Goal: Information Seeking & Learning: Learn about a topic

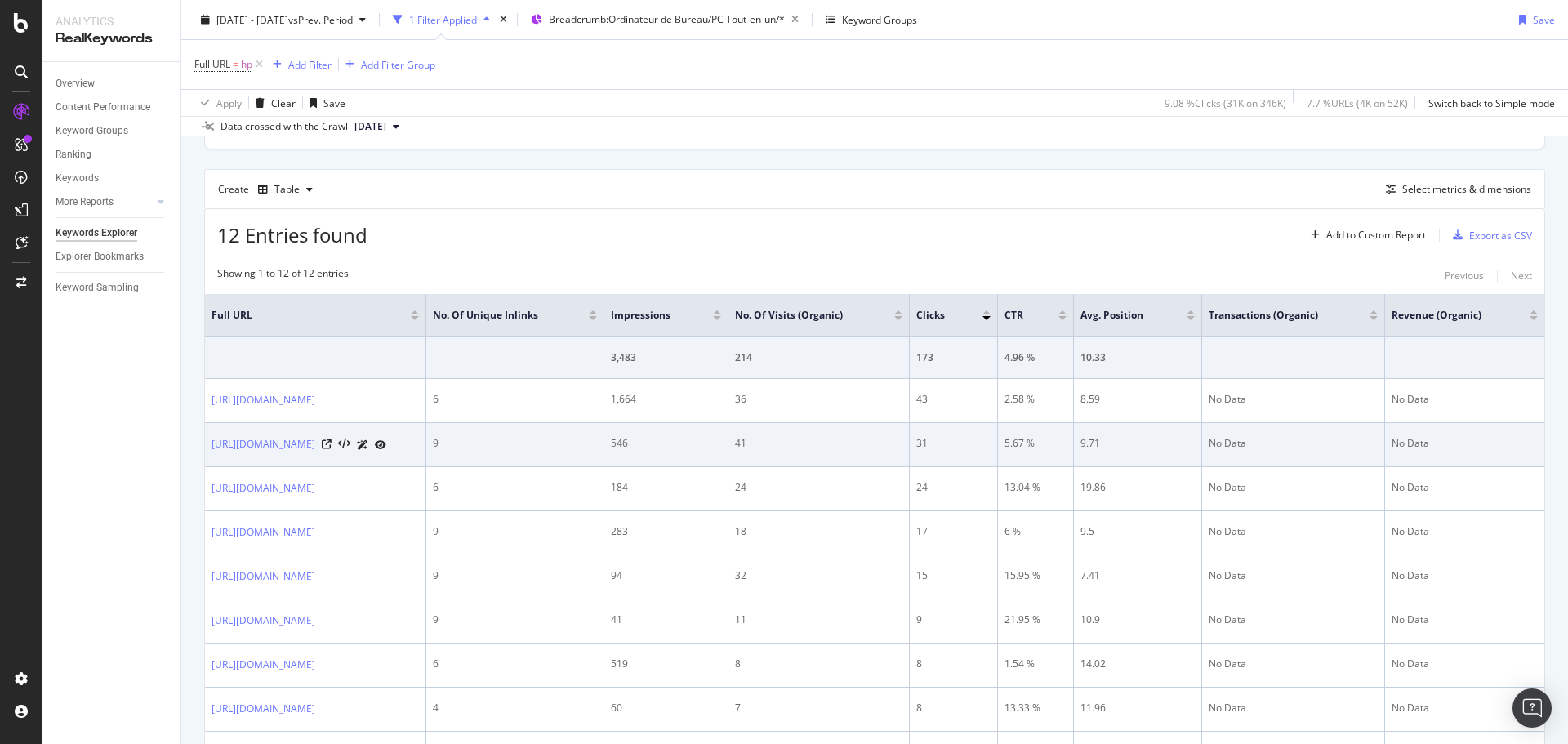
scroll to position [81, 0]
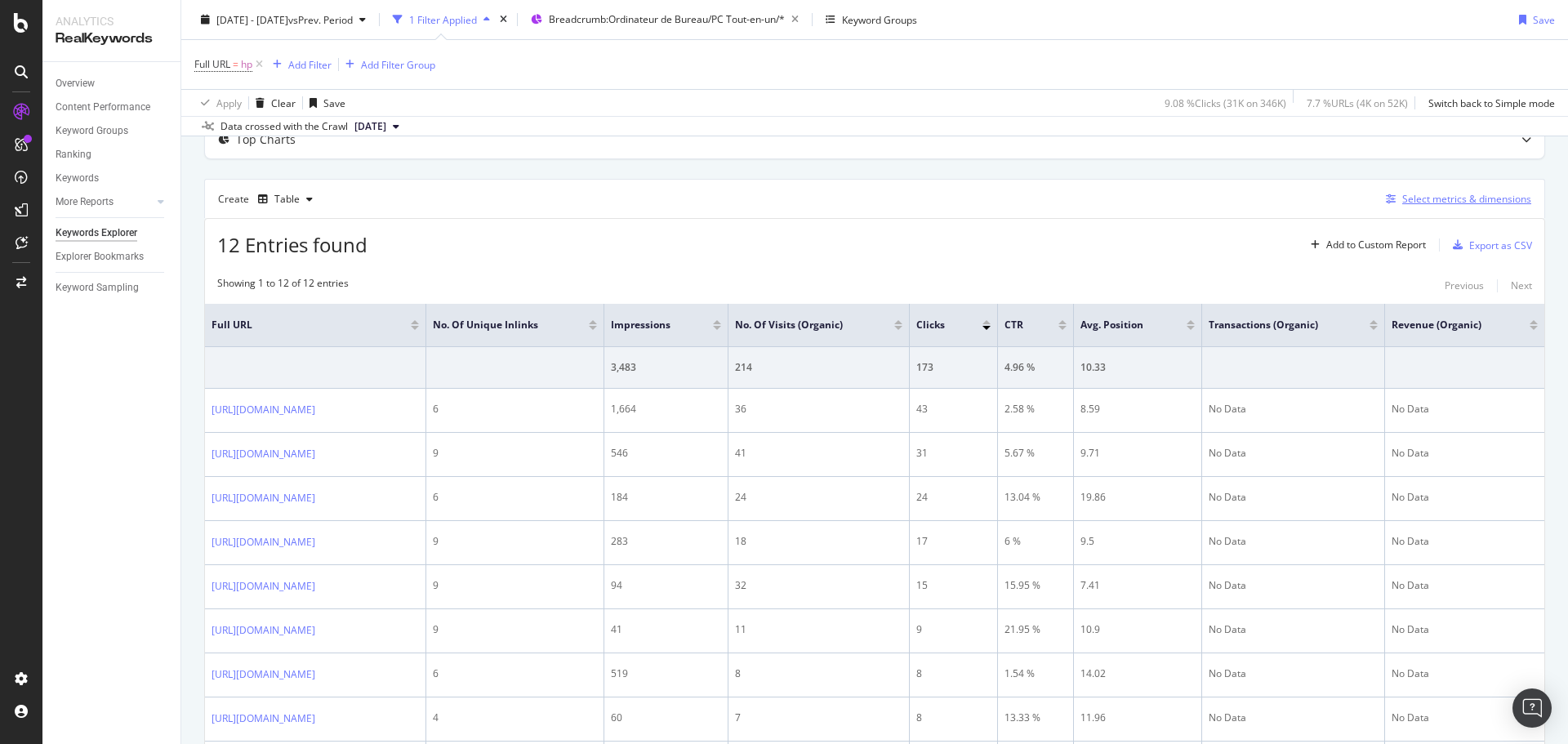
click at [1254, 206] on div "Select metrics & dimensions" at bounding box center [1467, 199] width 129 height 14
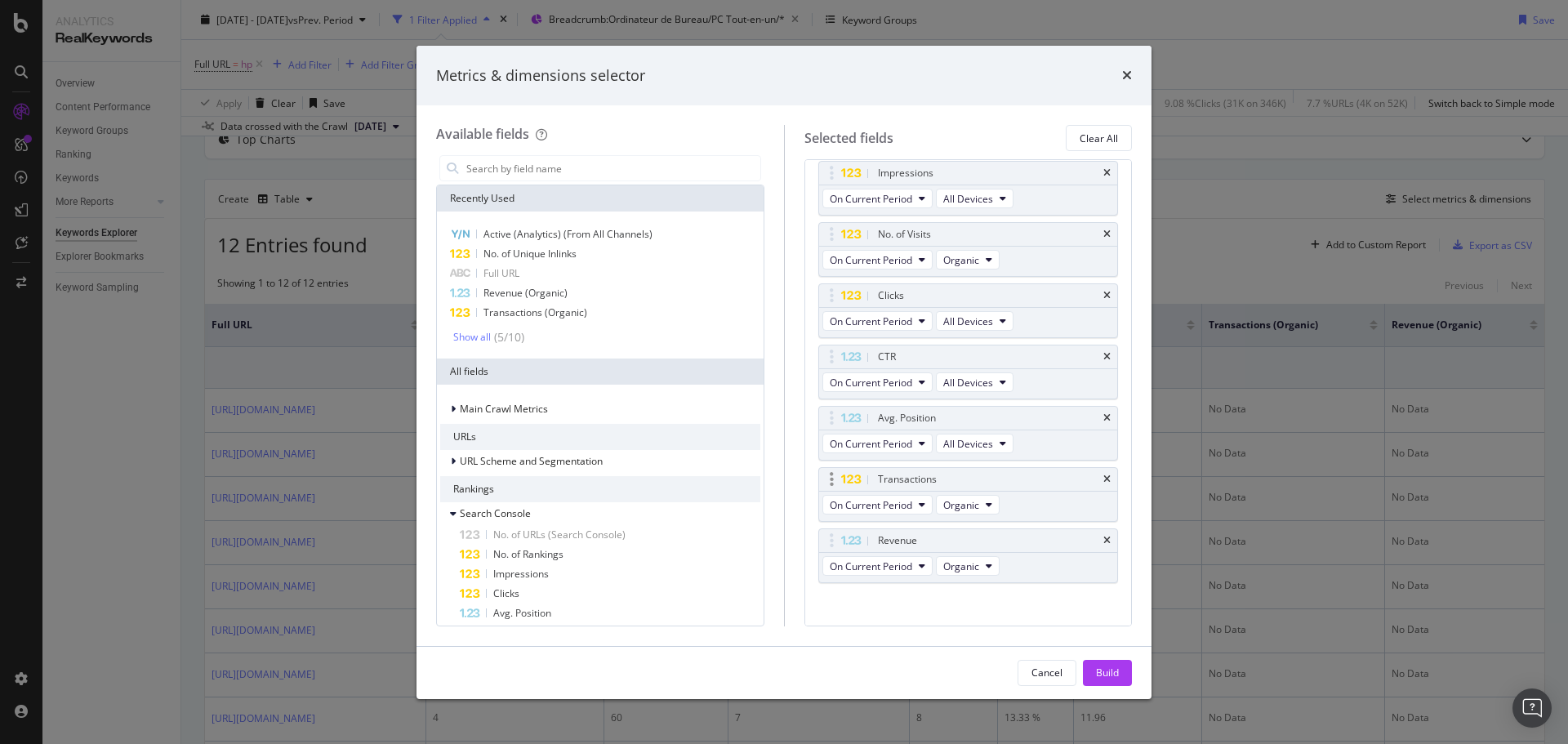
scroll to position [198, 0]
click at [1103, 463] on icon "times" at bounding box center [1106, 467] width 7 height 10
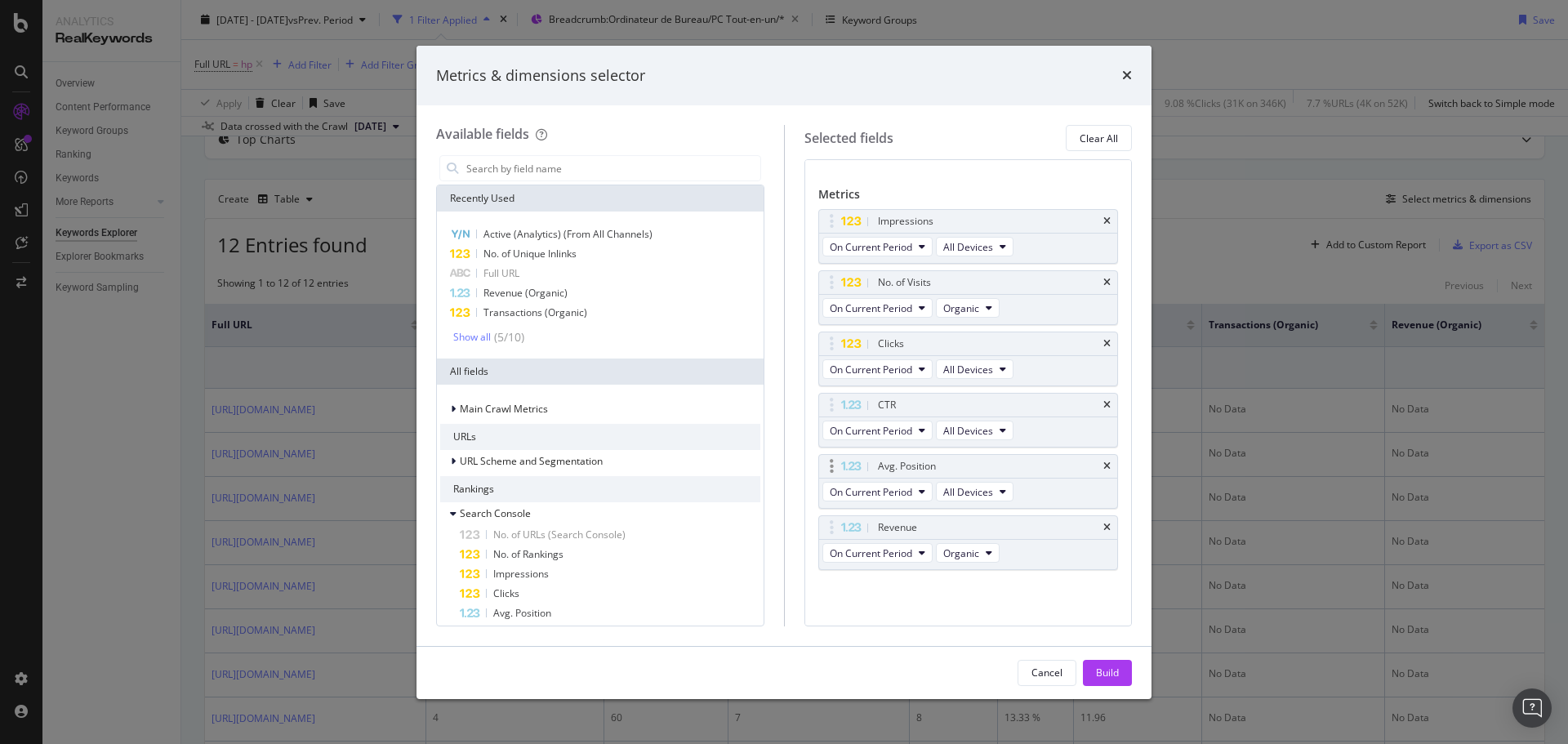
scroll to position [137, 0]
click at [1103, 526] on icon "times" at bounding box center [1106, 527] width 7 height 10
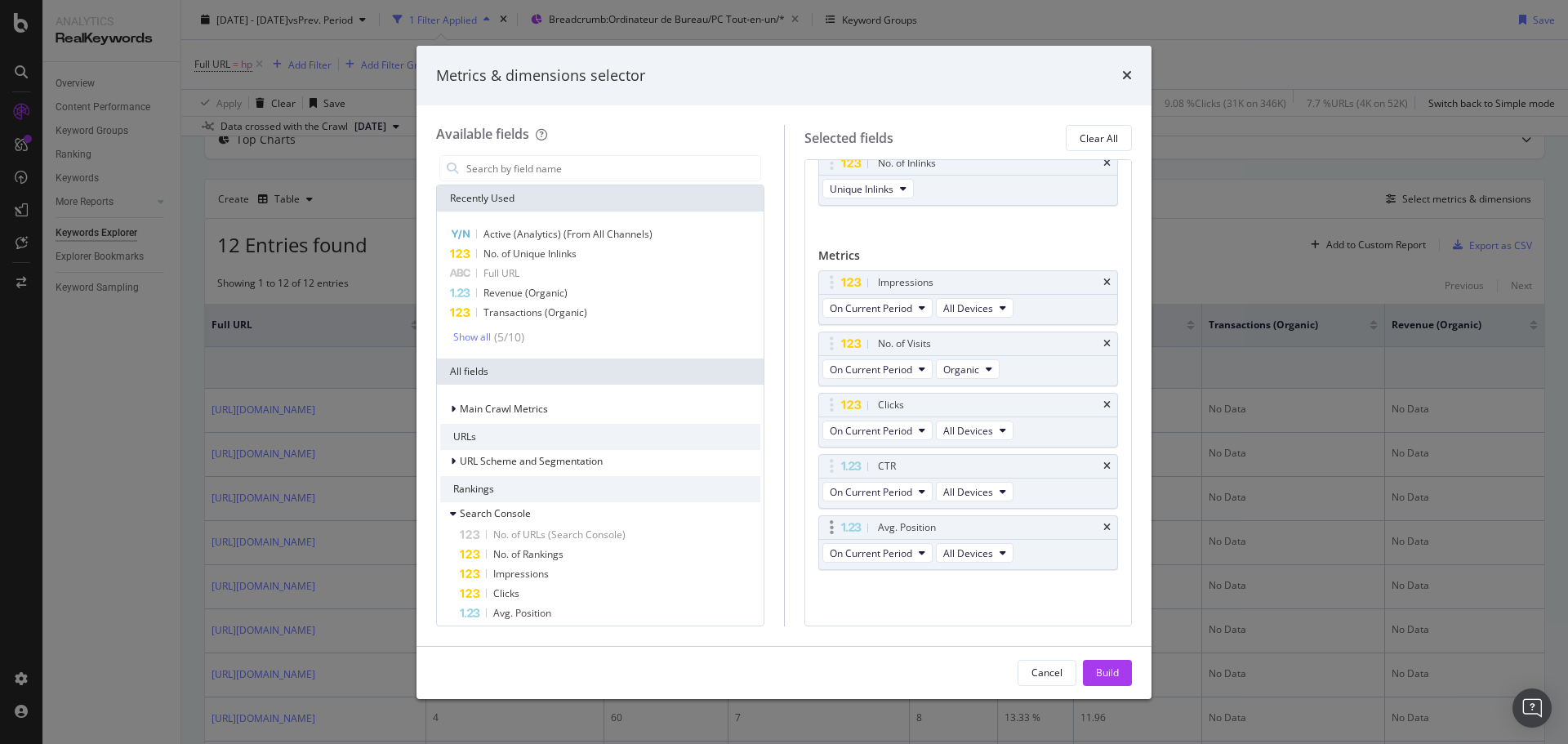
scroll to position [0, 0]
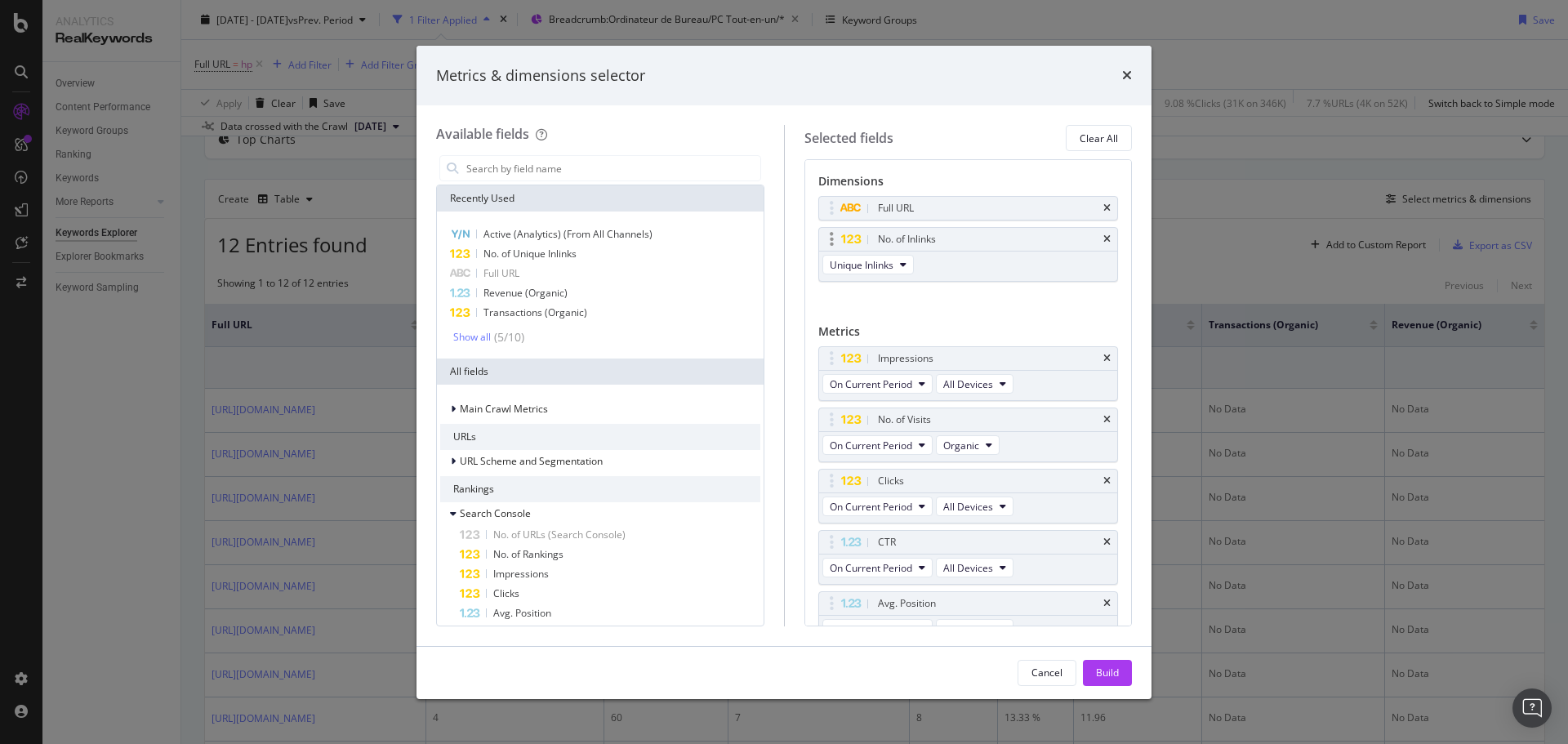
click at [1098, 239] on div "No. of Inlinks" at bounding box center [968, 238] width 299 height 23
click at [1103, 237] on icon "times" at bounding box center [1106, 239] width 7 height 10
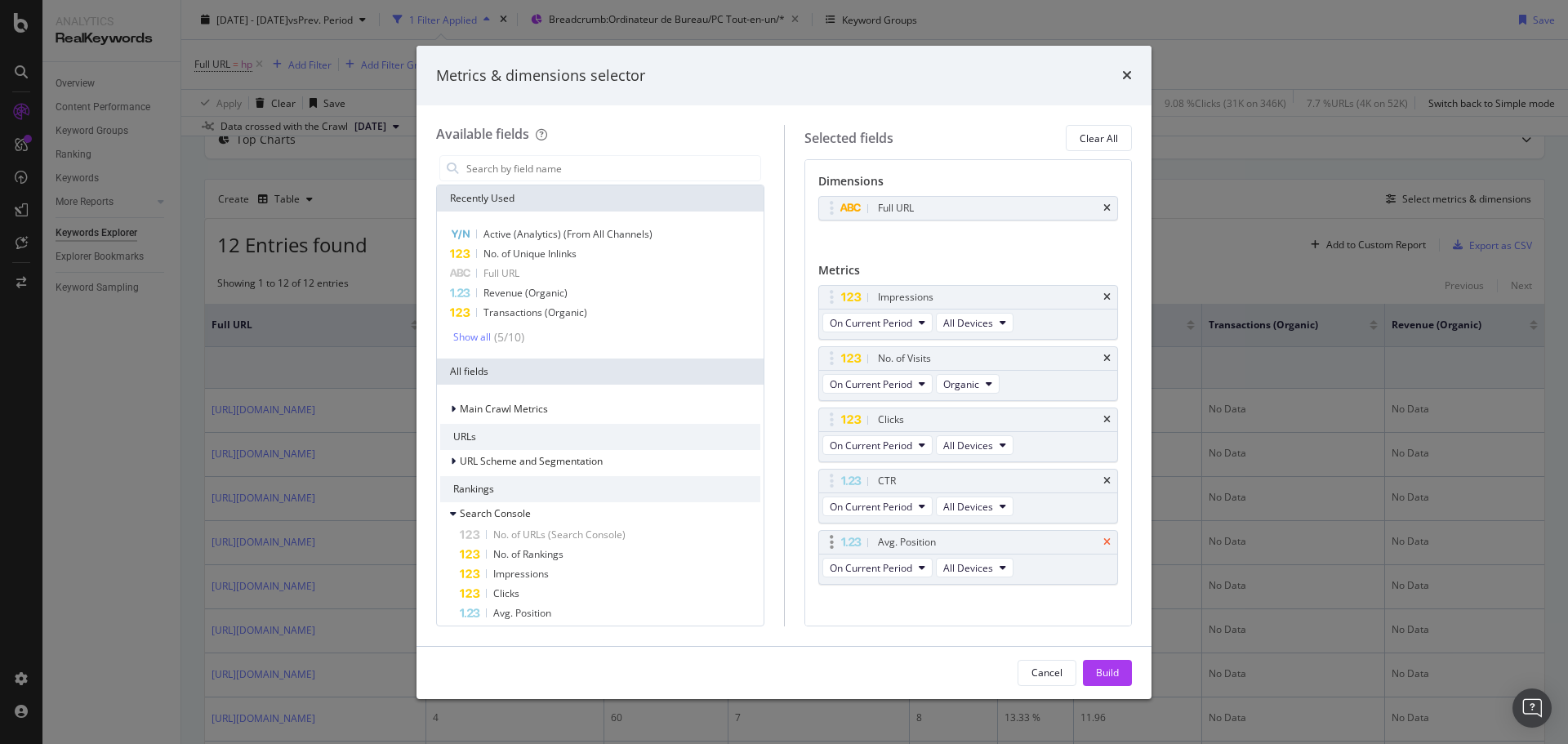
click at [1103, 540] on icon "times" at bounding box center [1106, 542] width 7 height 10
click at [1112, 645] on div "Build" at bounding box center [1107, 672] width 23 height 14
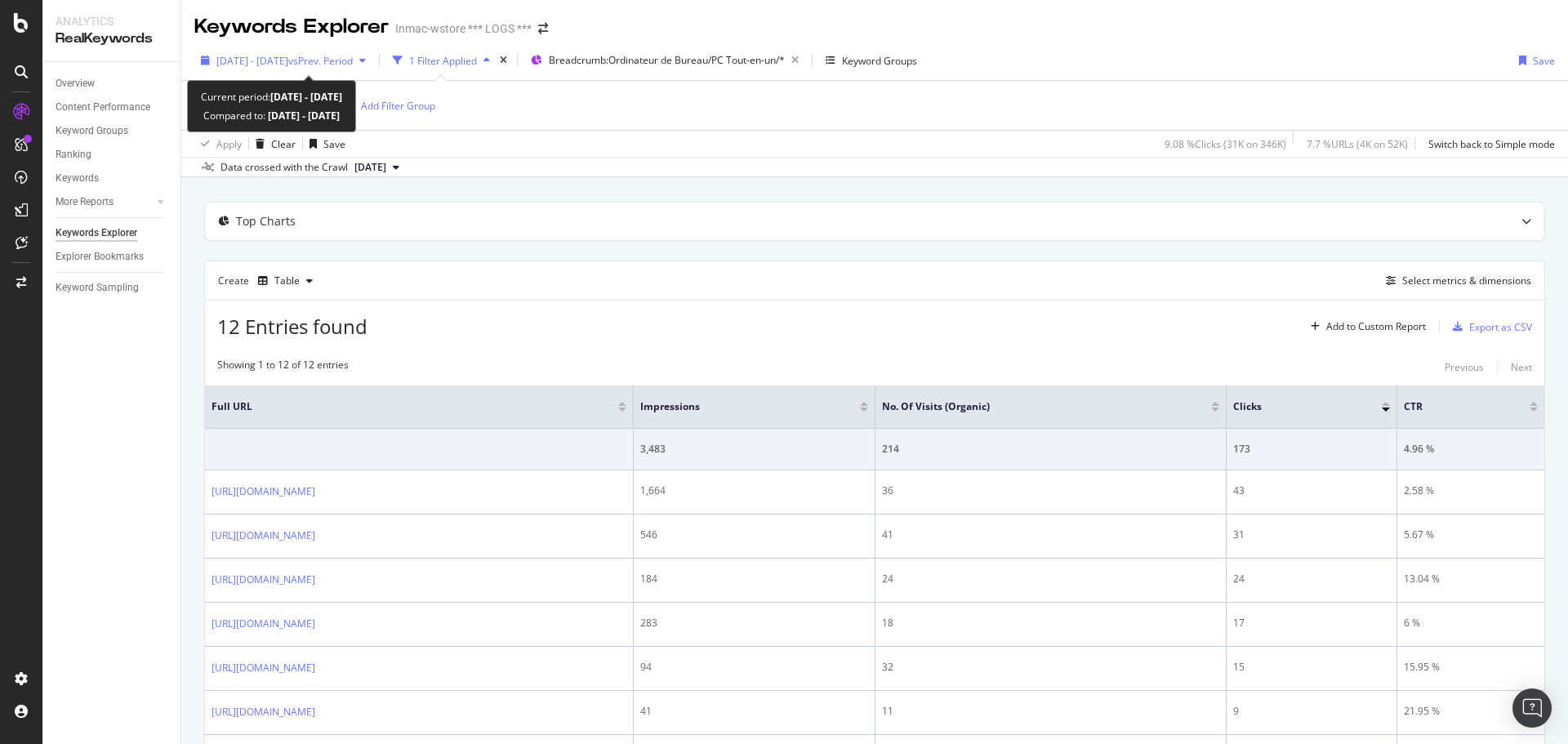
click at [320, 48] on div "2025 Mar. 30th - Jun. 29th vs Prev. Period" at bounding box center [283, 60] width 178 height 25
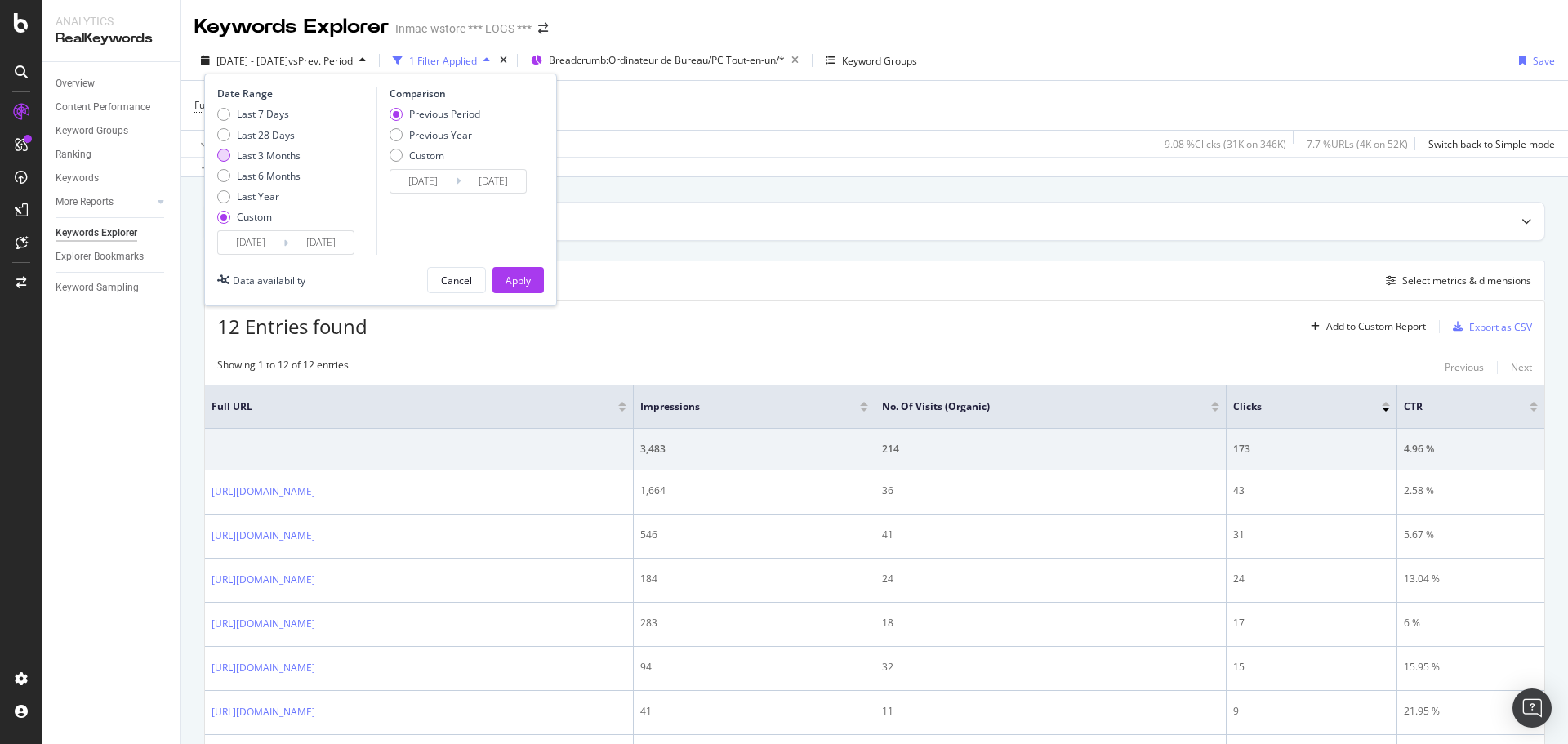
click at [252, 152] on div "Last 3 Months" at bounding box center [269, 156] width 64 height 14
type input "2025/06/02"
type input "2025/09/01"
type input "2025/03/02"
type input "2025/06/01"
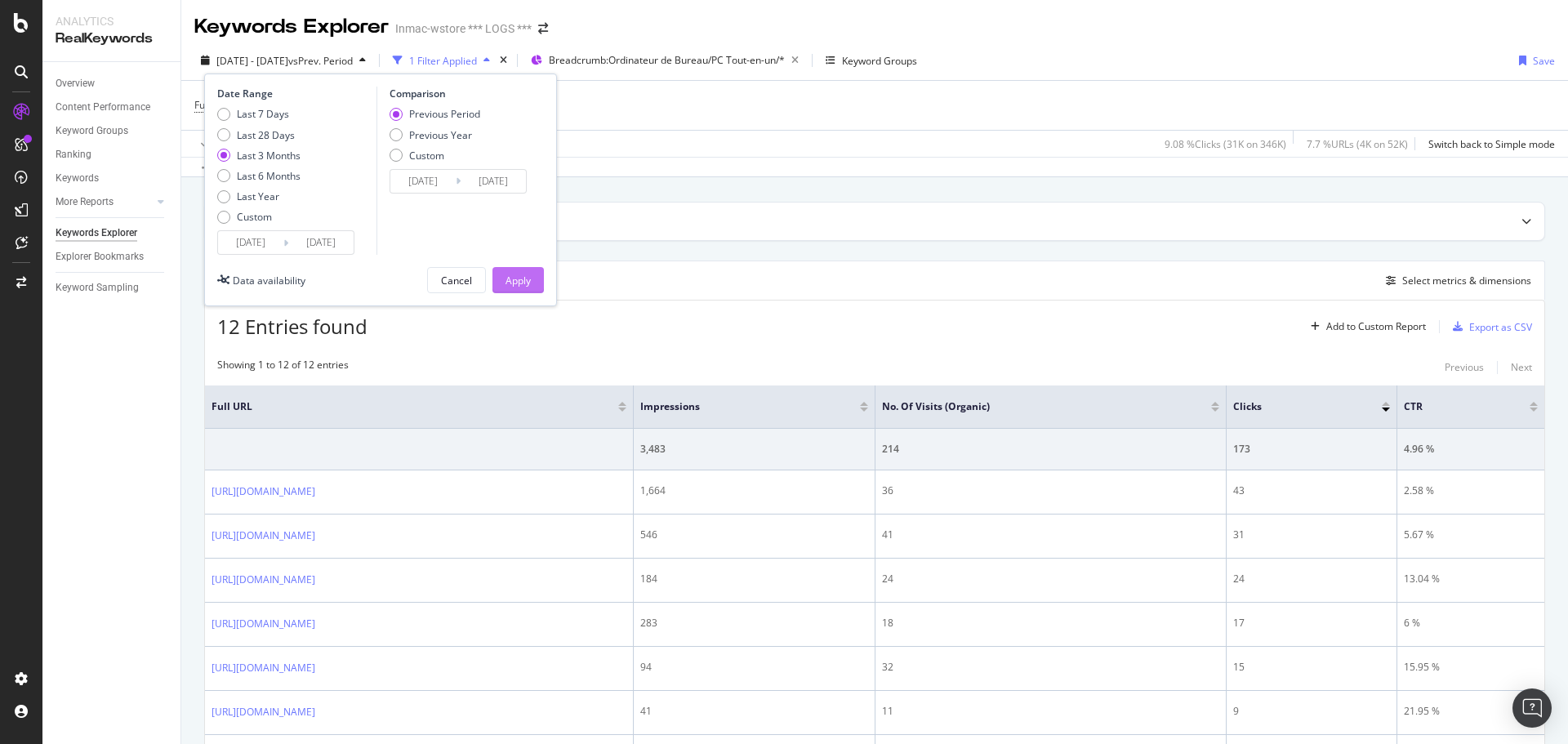
click at [519, 289] on div "Apply" at bounding box center [519, 279] width 25 height 25
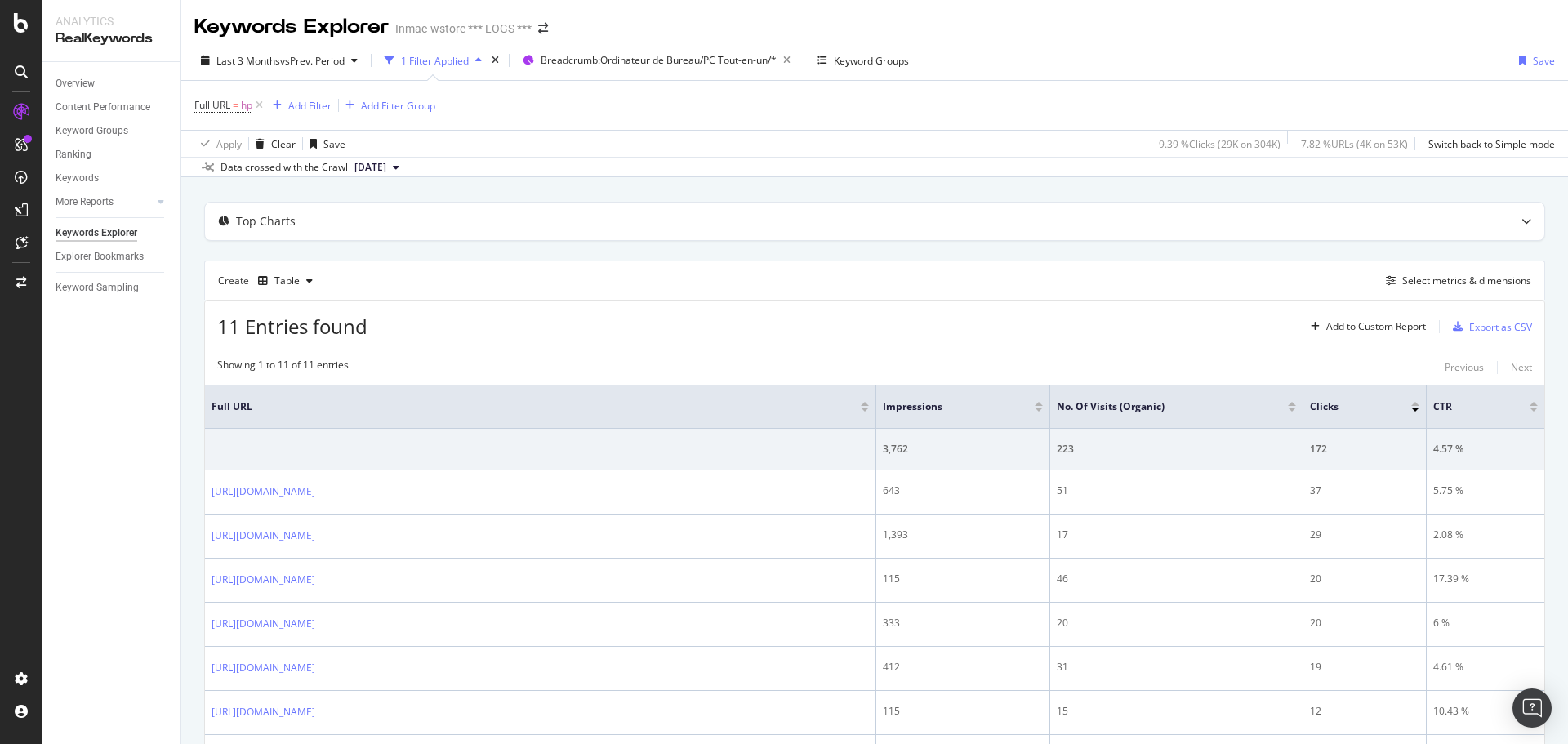
click at [1254, 325] on div "Export as CSV" at bounding box center [1500, 327] width 63 height 14
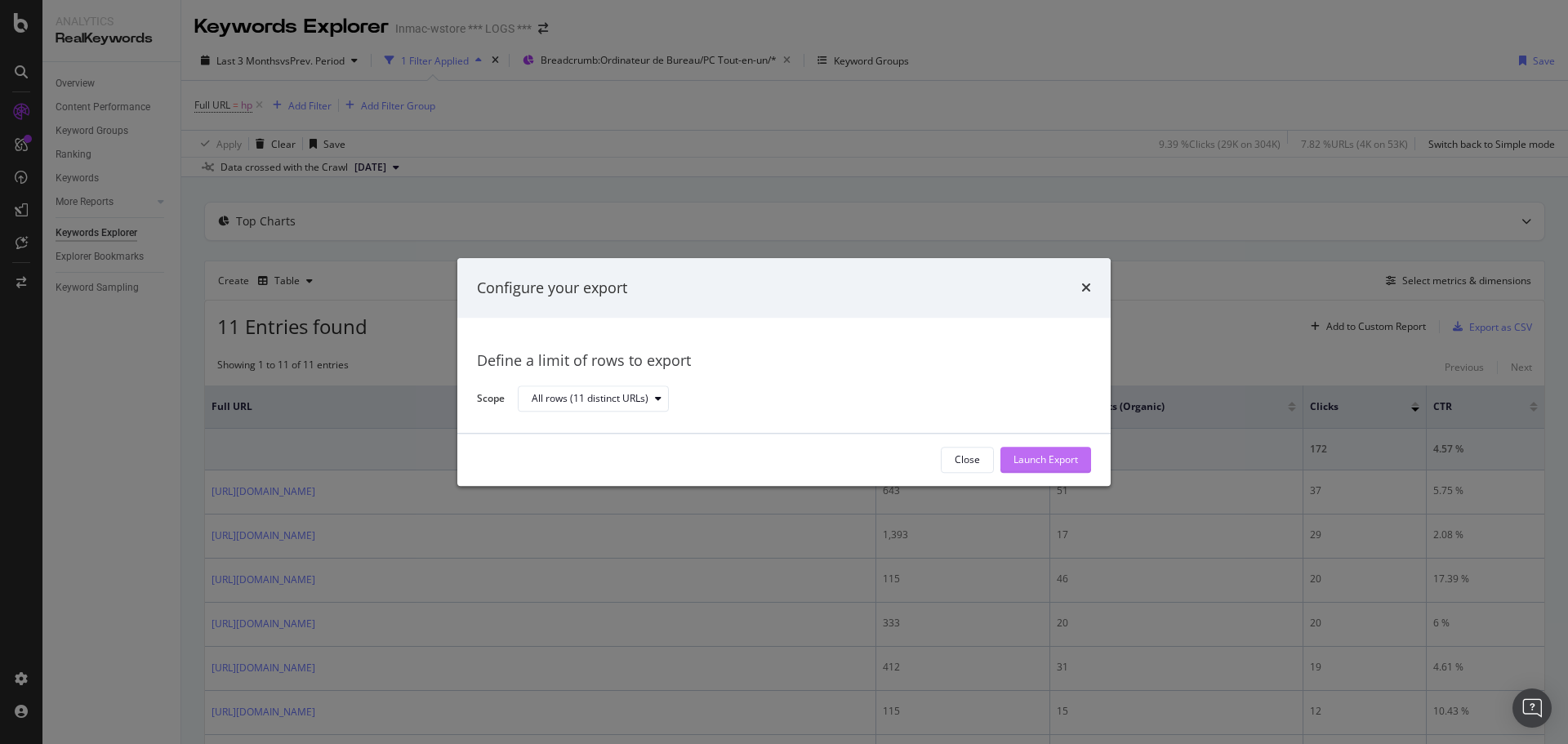
click at [1083, 455] on button "Launch Export" at bounding box center [1045, 460] width 90 height 26
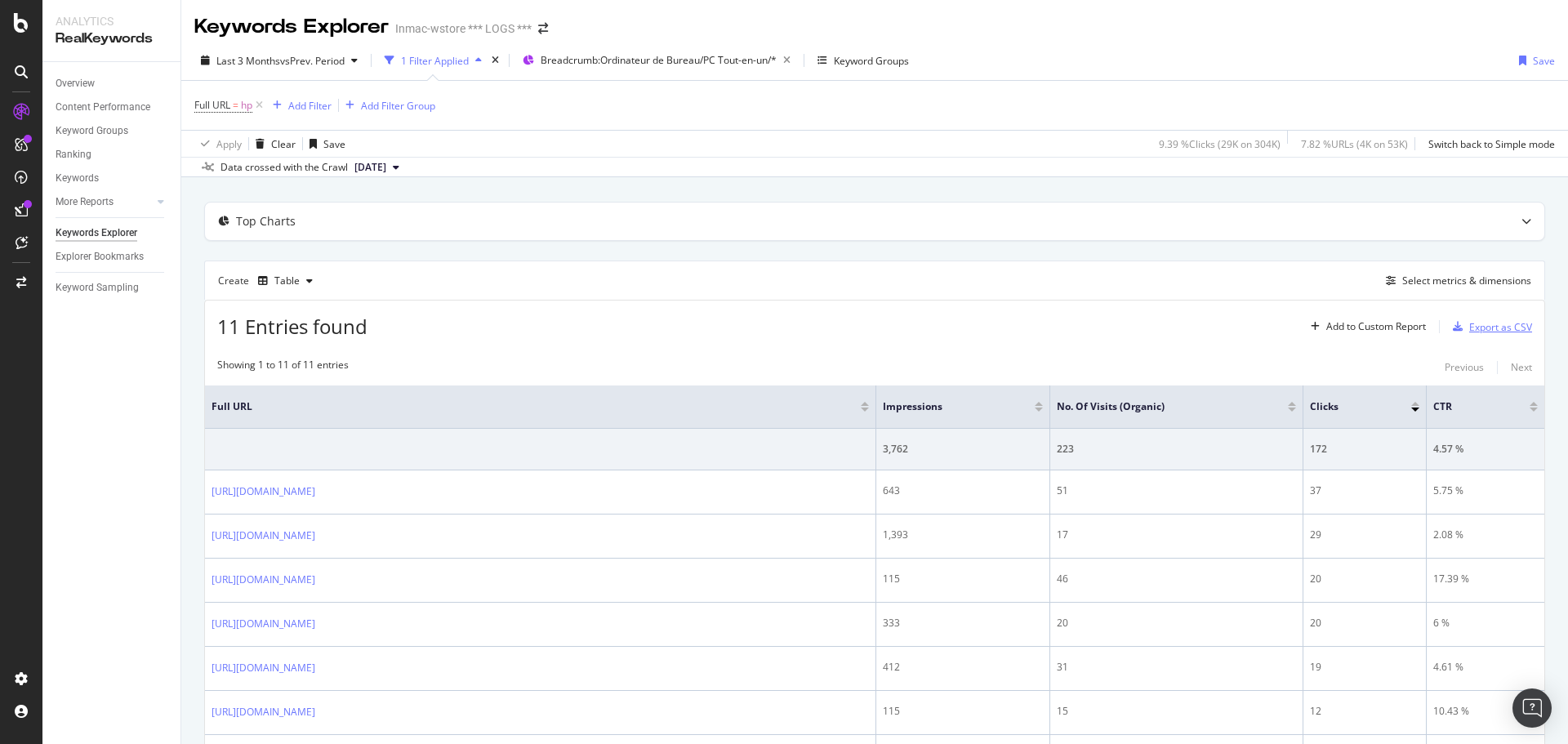
click at [1254, 322] on div "Export as CSV" at bounding box center [1500, 327] width 63 height 14
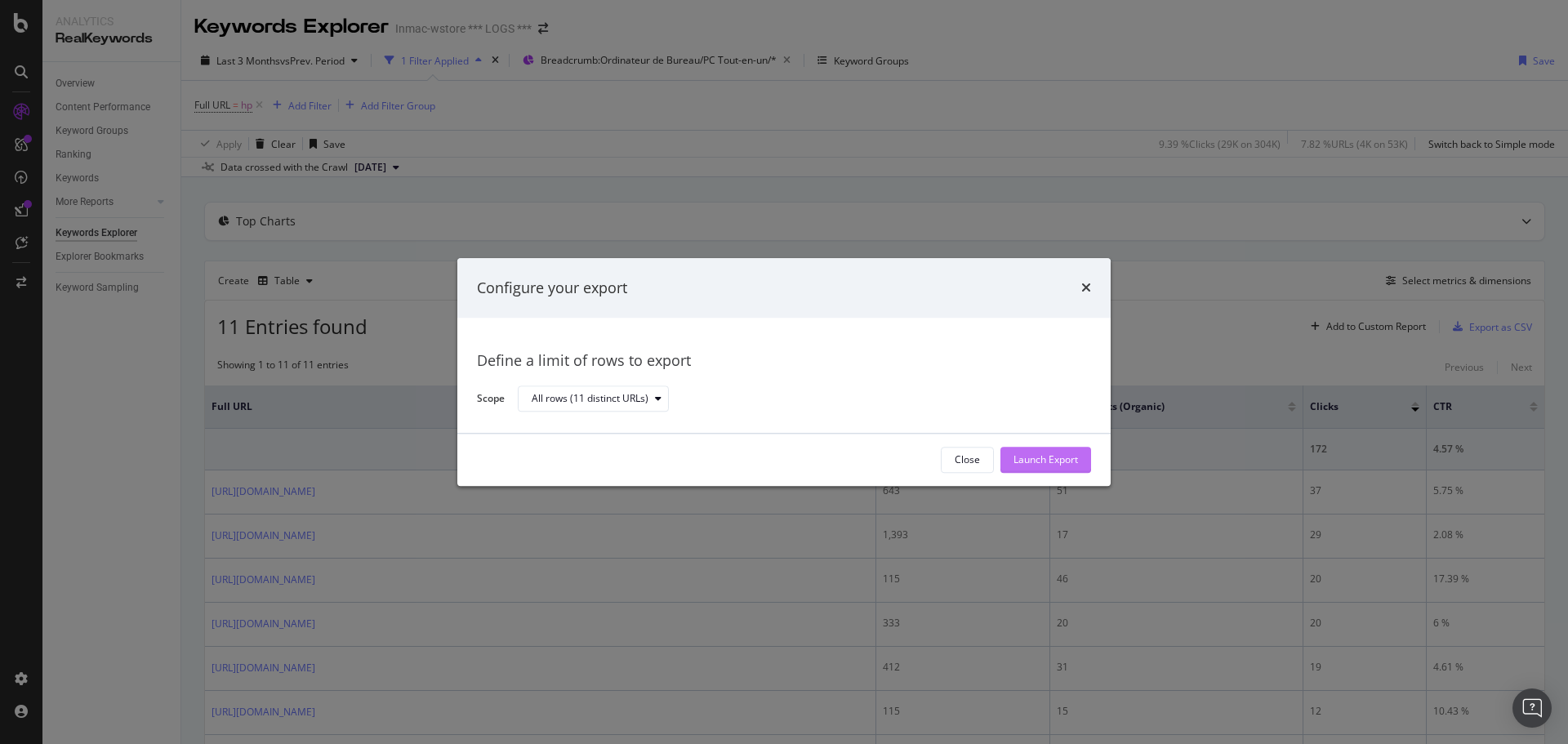
click at [1063, 453] on div "Launch Export" at bounding box center [1046, 460] width 65 height 14
